Goal: Information Seeking & Learning: Learn about a topic

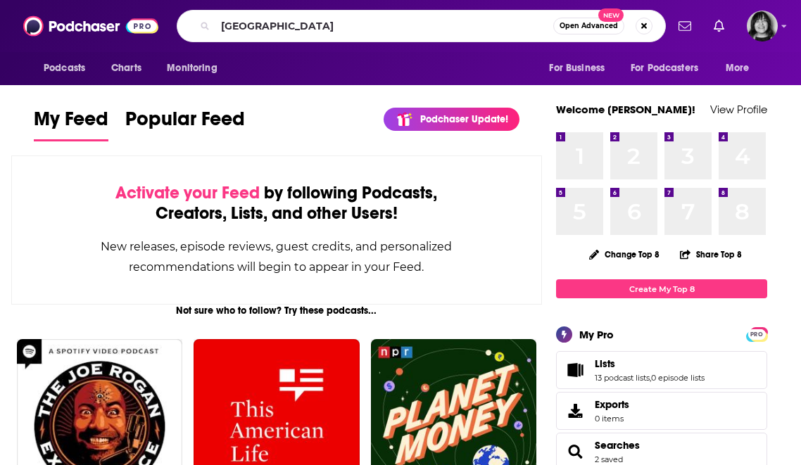
type input "[GEOGRAPHIC_DATA]"
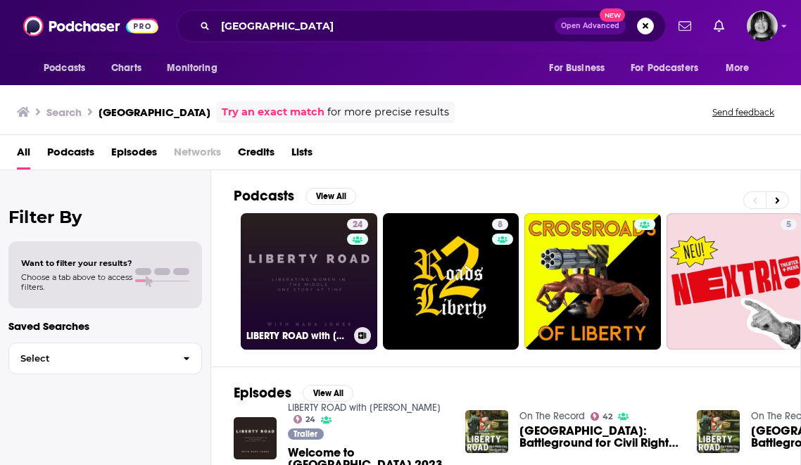
click at [311, 262] on link "[STREET_ADDRESS] with [PERSON_NAME]" at bounding box center [309, 281] width 137 height 137
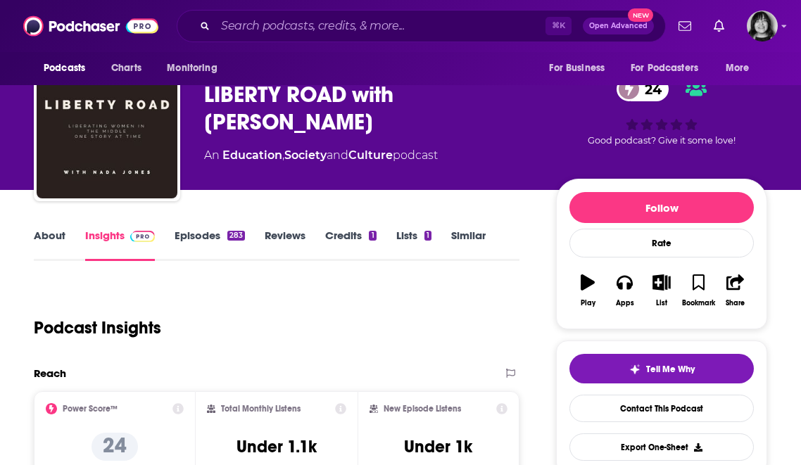
scroll to position [22, 0]
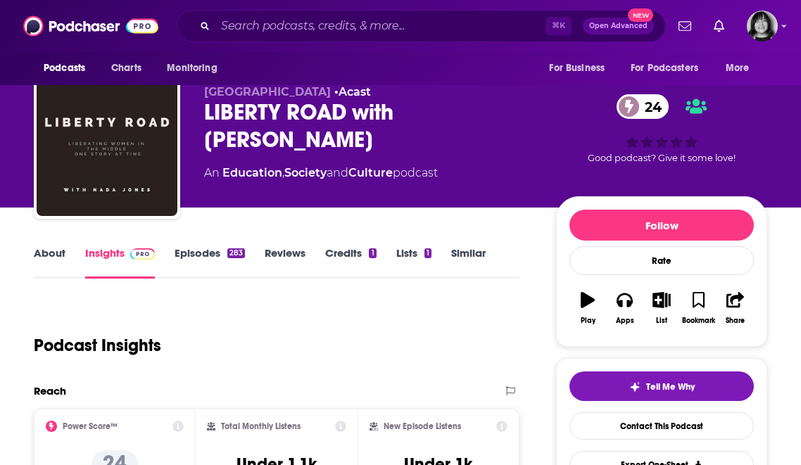
click at [47, 253] on link "About" at bounding box center [50, 262] width 32 height 32
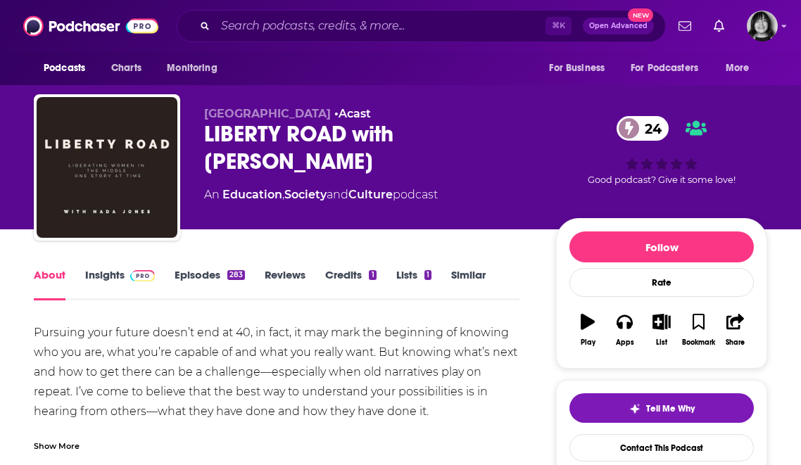
click at [112, 278] on link "Insights" at bounding box center [120, 284] width 70 height 32
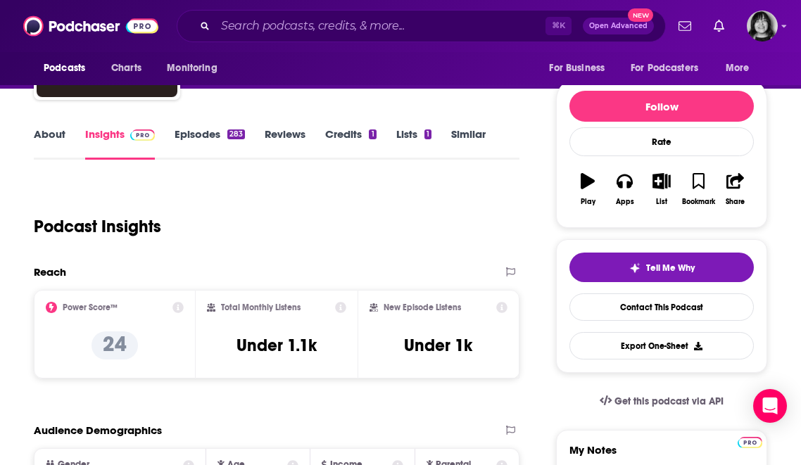
scroll to position [142, 0]
